Goal: Transaction & Acquisition: Book appointment/travel/reservation

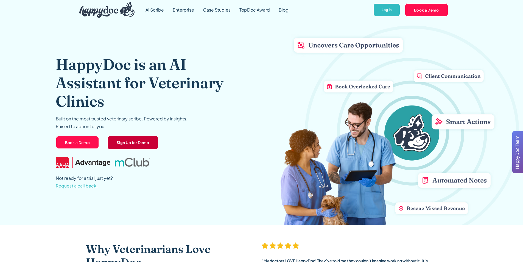
click at [134, 142] on link "Sign Up for Demo" at bounding box center [132, 142] width 51 height 14
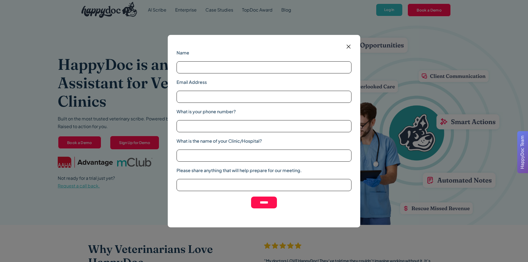
click at [351, 44] on img at bounding box center [348, 46] width 7 height 7
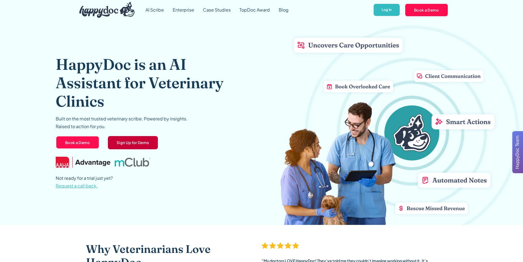
click at [126, 147] on link "Sign Up for Demo" at bounding box center [132, 142] width 51 height 14
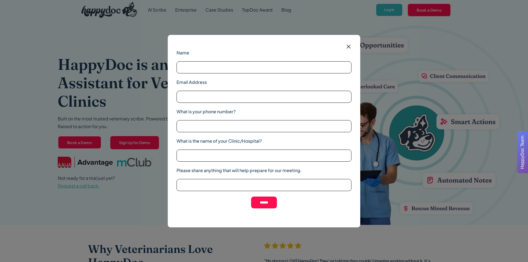
click at [350, 44] on img at bounding box center [348, 46] width 7 height 7
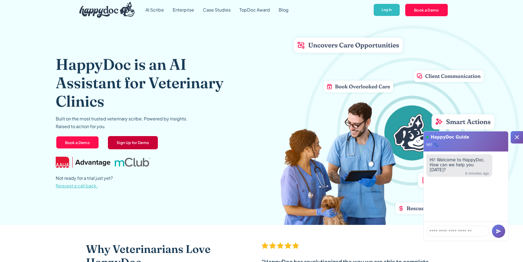
click at [126, 144] on link "Sign Up for Demo" at bounding box center [132, 142] width 51 height 14
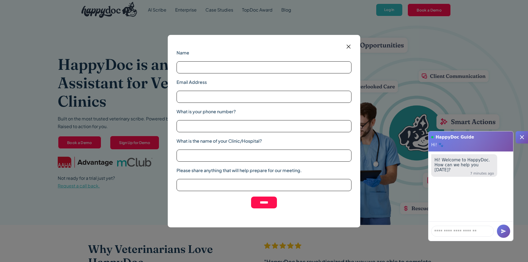
click at [349, 45] on img at bounding box center [348, 46] width 7 height 7
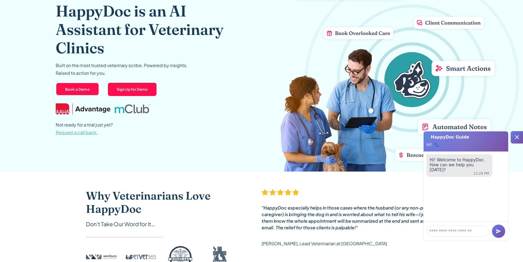
scroll to position [55, 0]
